Goal: Task Accomplishment & Management: Manage account settings

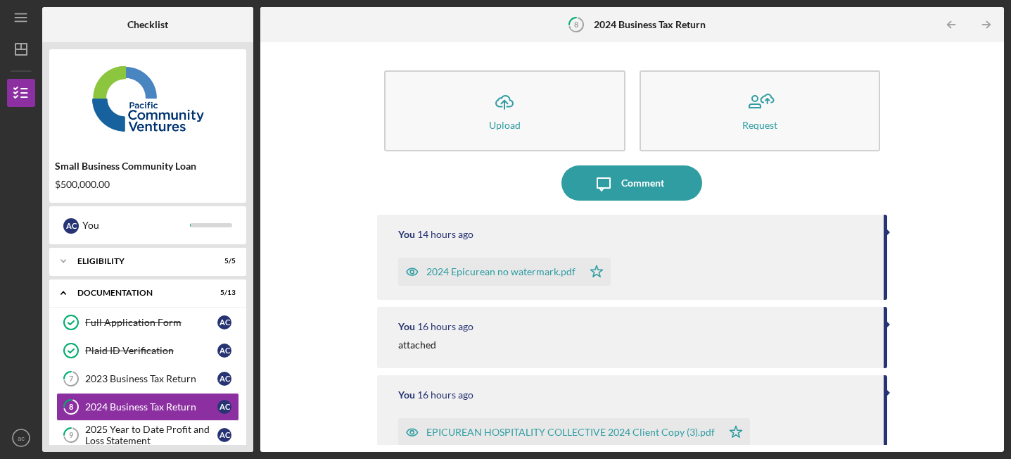
scroll to position [49, 0]
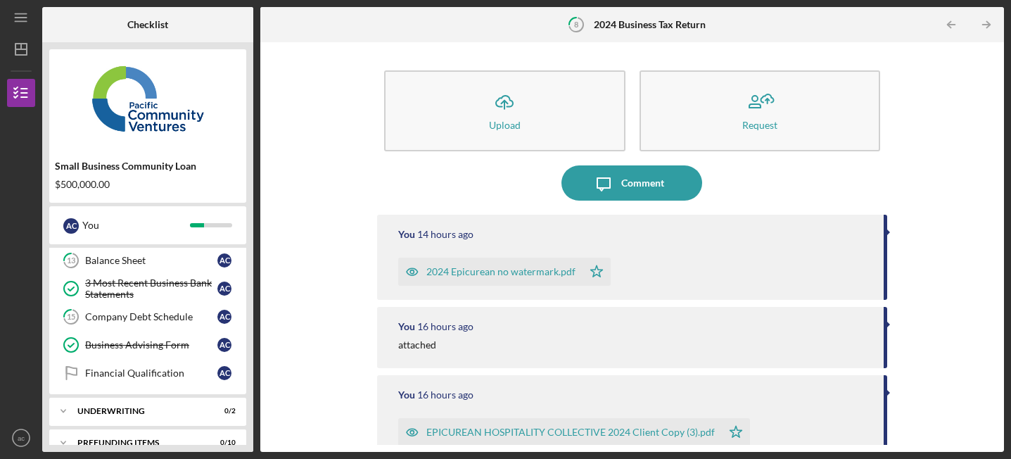
scroll to position [297, 0]
